Goal: Transaction & Acquisition: Obtain resource

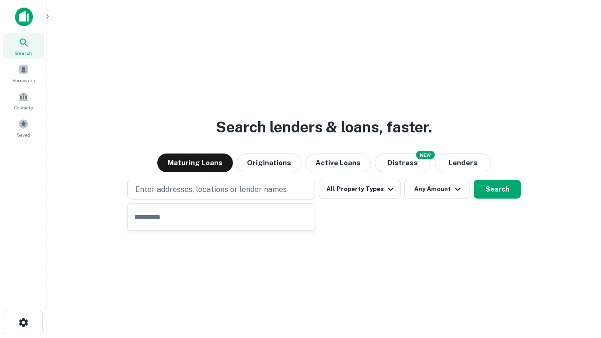
type input "**********"
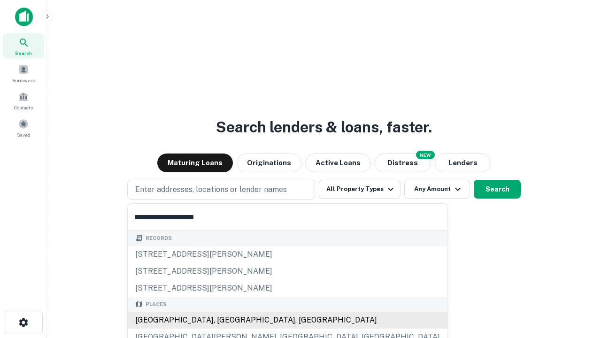
click at [225, 320] on div "Santa Monica, CA, USA" at bounding box center [288, 320] width 320 height 17
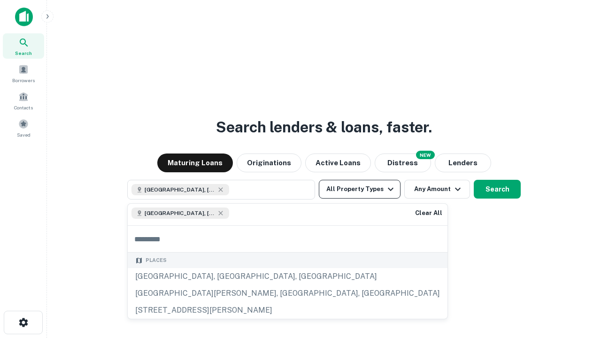
click at [360, 189] on button "All Property Types" at bounding box center [360, 189] width 82 height 19
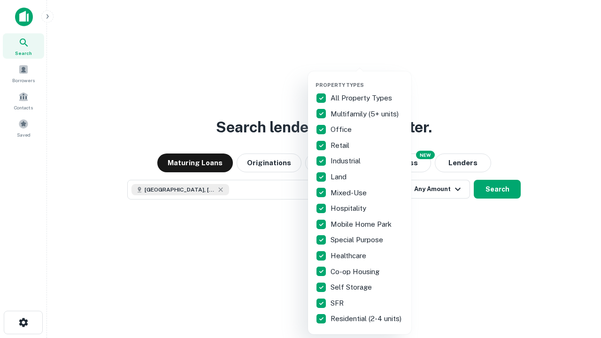
click at [367, 79] on button "button" at bounding box center [367, 79] width 103 height 0
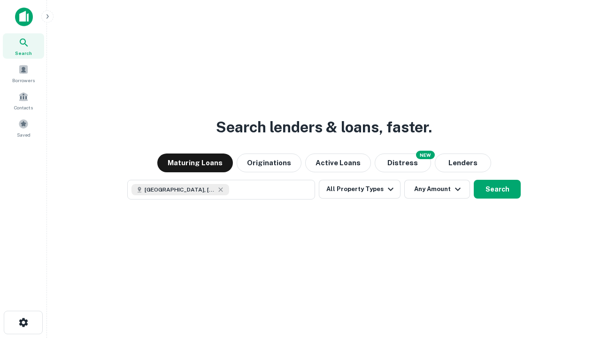
scroll to position [15, 0]
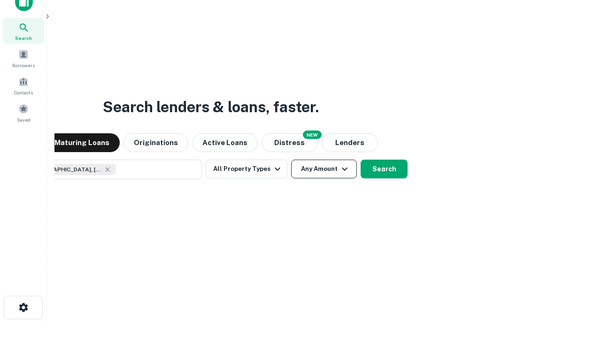
click at [291, 160] on button "Any Amount" at bounding box center [324, 169] width 66 height 19
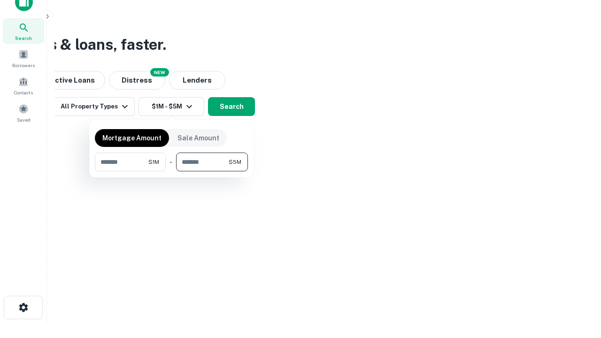
type input "*******"
click at [171, 171] on button "button" at bounding box center [171, 171] width 153 height 0
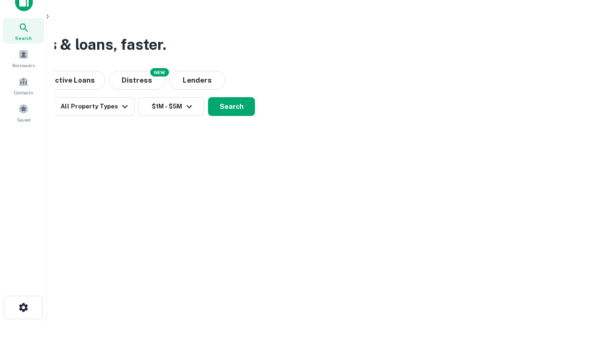
scroll to position [5, 173]
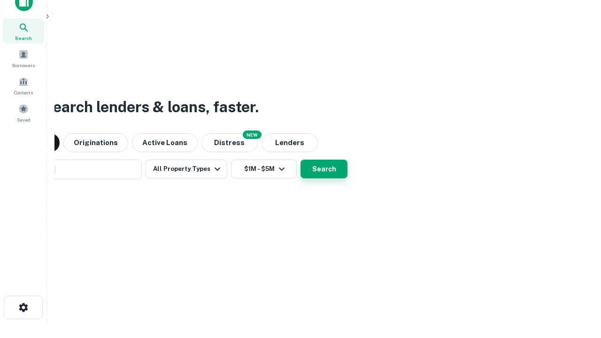
click at [301, 160] on button "Search" at bounding box center [324, 169] width 47 height 19
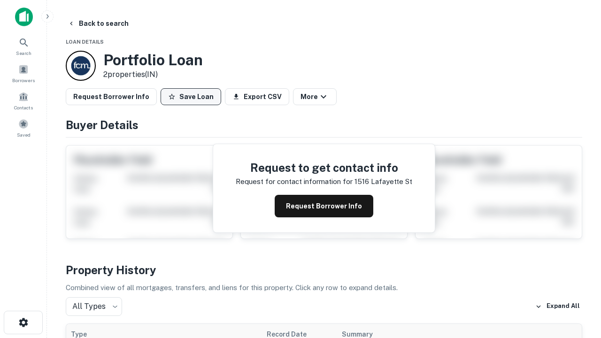
click at [191, 97] on button "Save Loan" at bounding box center [191, 96] width 61 height 17
click at [193, 97] on button "Loan Saved" at bounding box center [193, 96] width 65 height 17
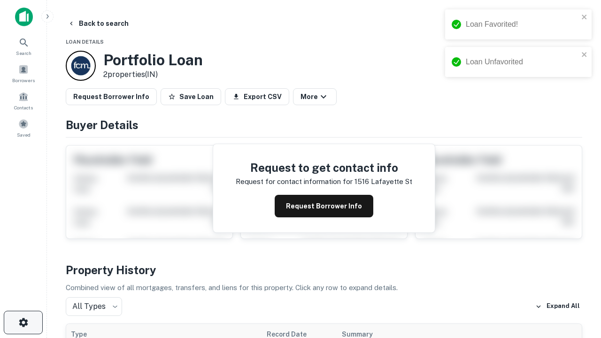
click at [23, 323] on icon "button" at bounding box center [23, 322] width 11 height 11
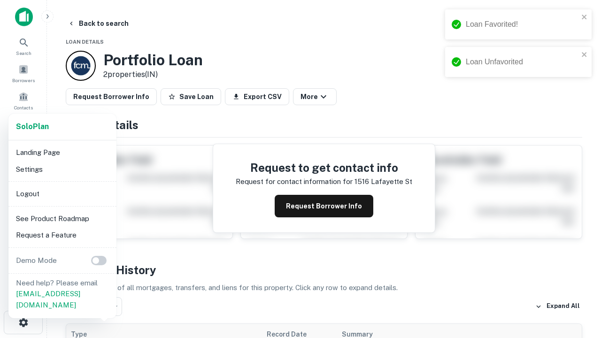
click at [62, 194] on li "Logout" at bounding box center [62, 194] width 101 height 17
